Goal: Understand process/instructions

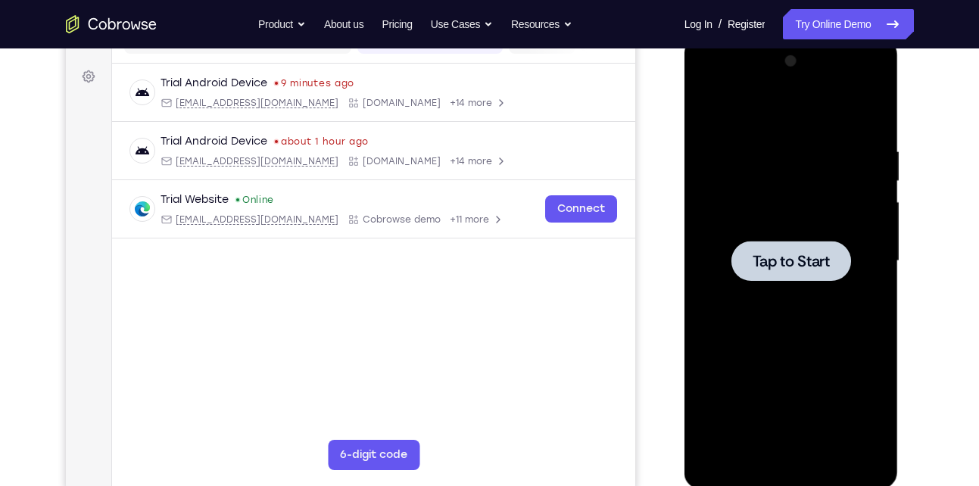
scroll to position [213, 0]
click at [794, 254] on span "Tap to Start" at bounding box center [791, 261] width 77 height 15
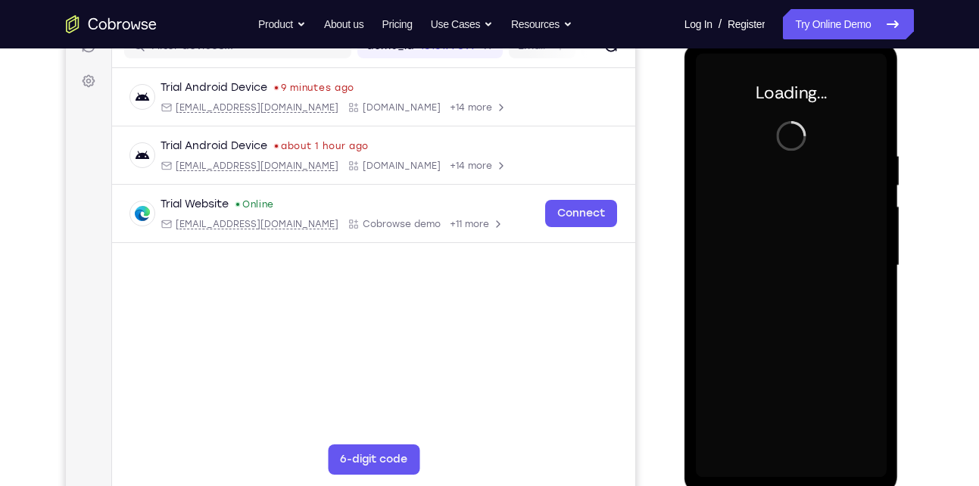
scroll to position [208, 0]
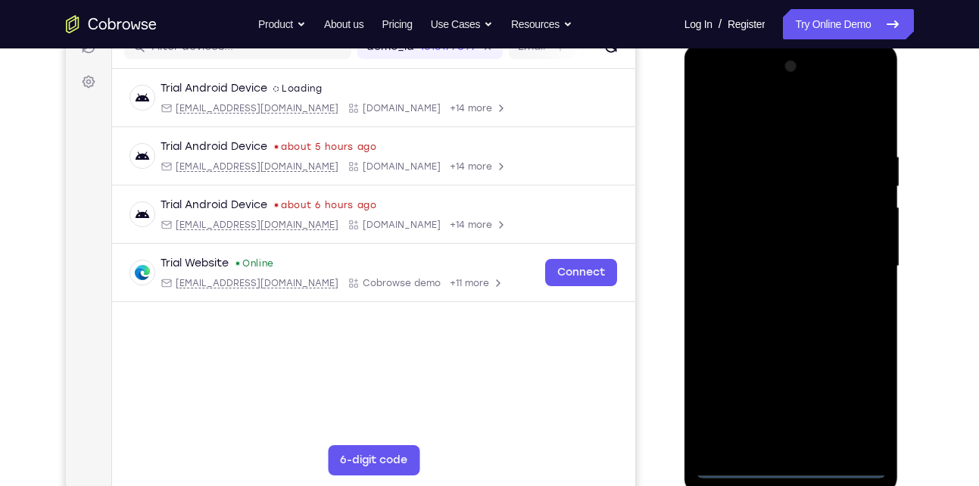
click at [790, 463] on div at bounding box center [791, 267] width 191 height 424
click at [851, 404] on div at bounding box center [791, 267] width 191 height 424
click at [717, 85] on div at bounding box center [791, 267] width 191 height 424
click at [855, 256] on div at bounding box center [791, 267] width 191 height 424
click at [774, 295] on div at bounding box center [791, 267] width 191 height 424
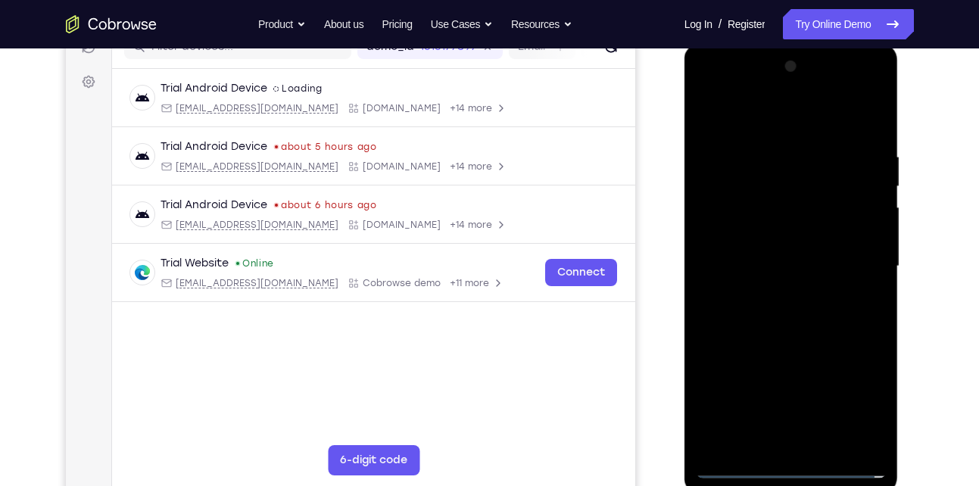
click at [751, 247] on div at bounding box center [791, 267] width 191 height 424
click at [743, 235] on div at bounding box center [791, 267] width 191 height 424
click at [773, 264] on div at bounding box center [791, 267] width 191 height 424
click at [776, 318] on div at bounding box center [791, 267] width 191 height 424
click at [788, 311] on div at bounding box center [791, 267] width 191 height 424
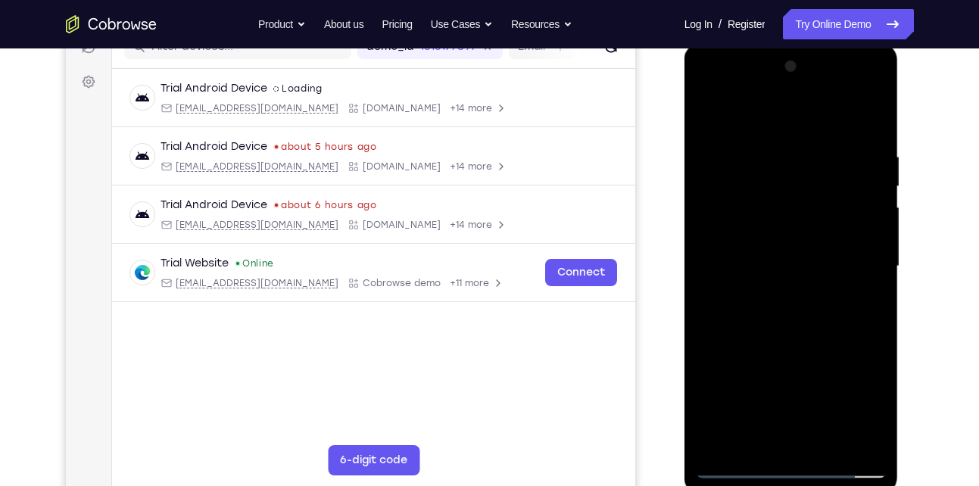
click at [789, 438] on div at bounding box center [791, 267] width 191 height 424
click at [770, 282] on div at bounding box center [791, 267] width 191 height 424
click at [869, 139] on div at bounding box center [791, 267] width 191 height 424
click at [781, 285] on div at bounding box center [791, 267] width 191 height 424
